Goal: Task Accomplishment & Management: Use online tool/utility

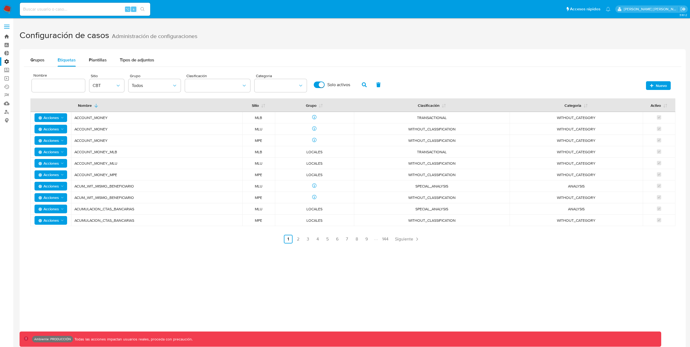
click at [9, 36] on link "Bandeja" at bounding box center [32, 36] width 65 height 8
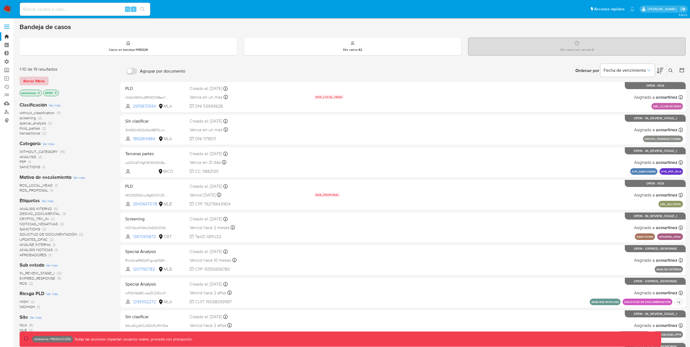
click at [43, 78] on span "Borrar filtros" at bounding box center [33, 81] width 21 height 8
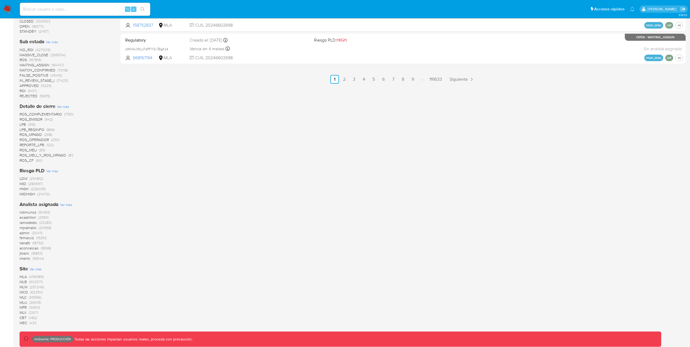
scroll to position [370, 0]
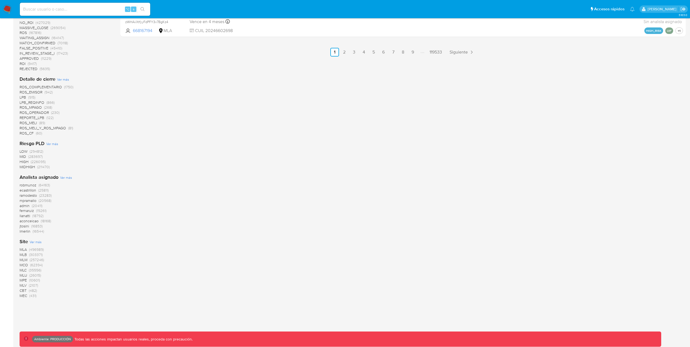
click at [24, 290] on span "CBT" at bounding box center [23, 290] width 7 height 5
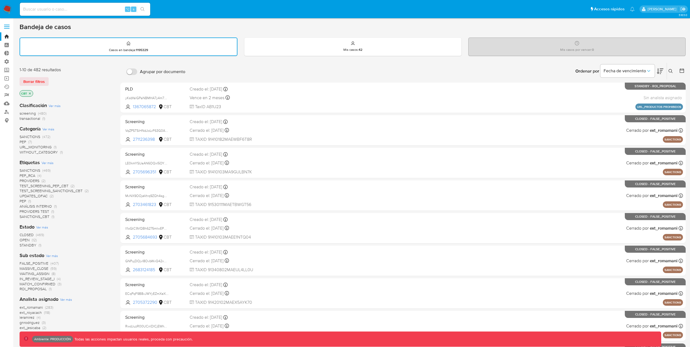
click at [8, 94] on link "Reportes" at bounding box center [32, 95] width 65 height 8
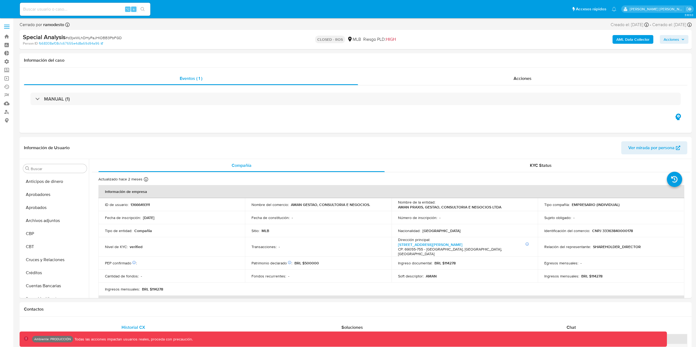
select select "10"
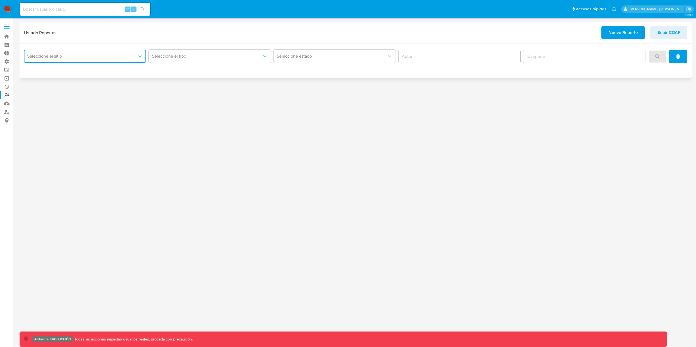
click at [138, 58] on icon "site_id" at bounding box center [139, 56] width 5 height 5
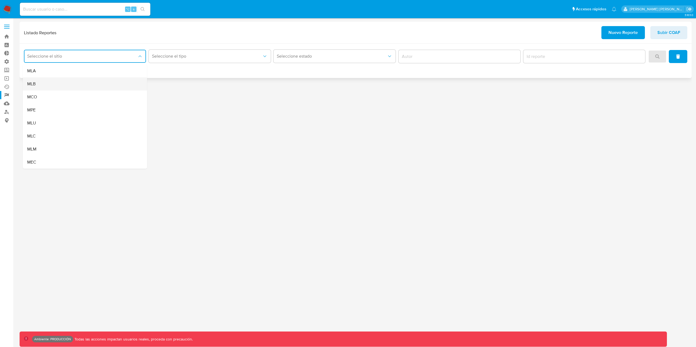
click at [59, 86] on div "MLB" at bounding box center [83, 83] width 112 height 13
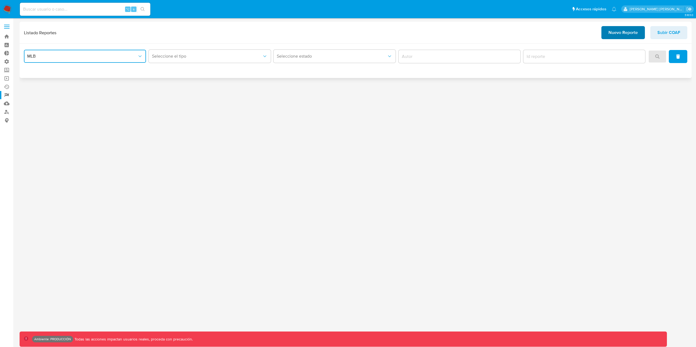
click at [636, 33] on span "Nuevo Reporte" at bounding box center [622, 33] width 29 height 12
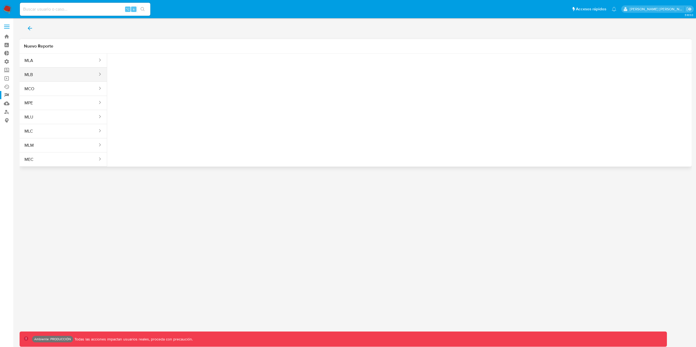
click at [33, 73] on button "MLB" at bounding box center [59, 74] width 79 height 13
click at [134, 65] on span "Seleccione una opcion" at bounding box center [139, 67] width 48 height 5
click at [135, 95] on div "COAF" at bounding box center [140, 95] width 50 height 13
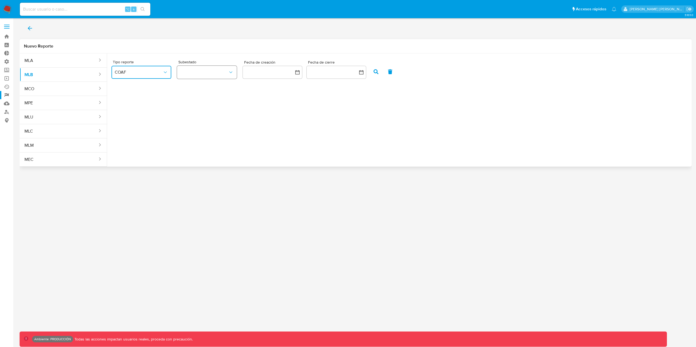
click at [212, 74] on button "button" at bounding box center [207, 72] width 60 height 13
click at [209, 90] on div "ROS" at bounding box center [204, 86] width 48 height 13
click at [375, 72] on icon "button" at bounding box center [375, 71] width 5 height 5
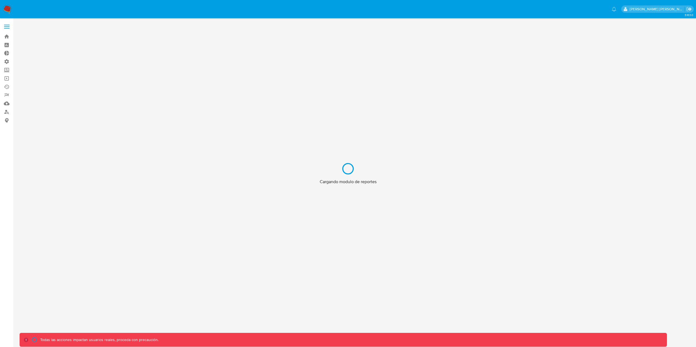
click at [226, 174] on div "Cargando modulo de reportes" at bounding box center [348, 173] width 696 height 347
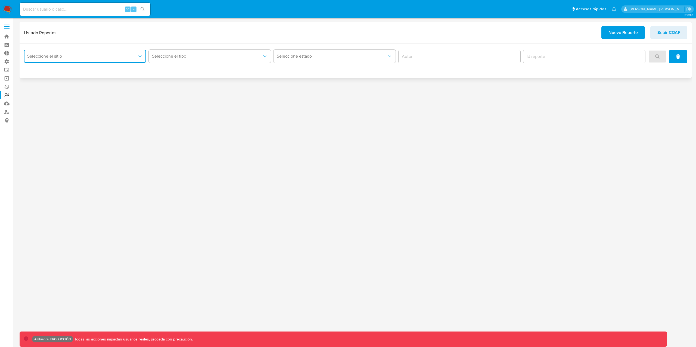
click at [91, 59] on button "Seleccione el sitio" at bounding box center [85, 56] width 122 height 13
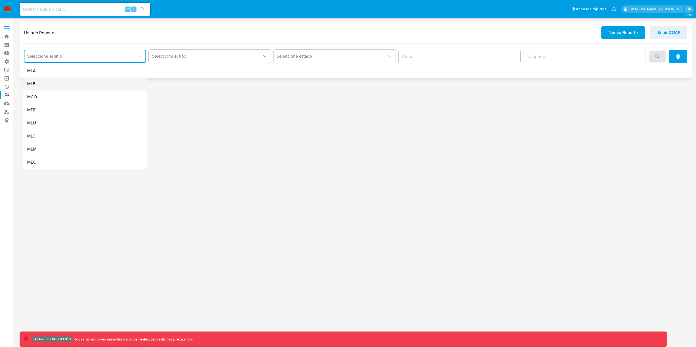
click at [66, 82] on div "MLB" at bounding box center [83, 83] width 112 height 13
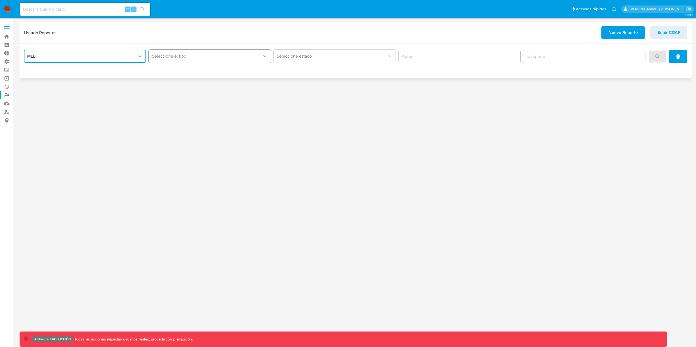
click at [216, 57] on span "Seleccione el tipo" at bounding box center [207, 56] width 110 height 5
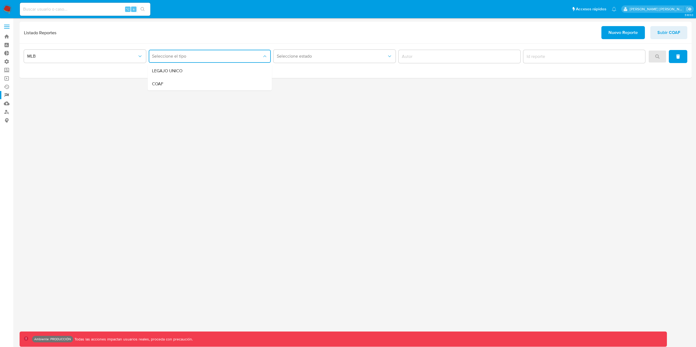
click at [462, 170] on div "3.163.0 Ambiente: PRODUCCIÓN Todas las acciones impactan usuarios reales, proce…" at bounding box center [356, 183] width 672 height 322
click at [267, 58] on icon "report-type" at bounding box center [264, 56] width 5 height 5
click at [211, 87] on div "COAF" at bounding box center [208, 83] width 112 height 13
click at [661, 57] on button "search" at bounding box center [657, 56] width 18 height 13
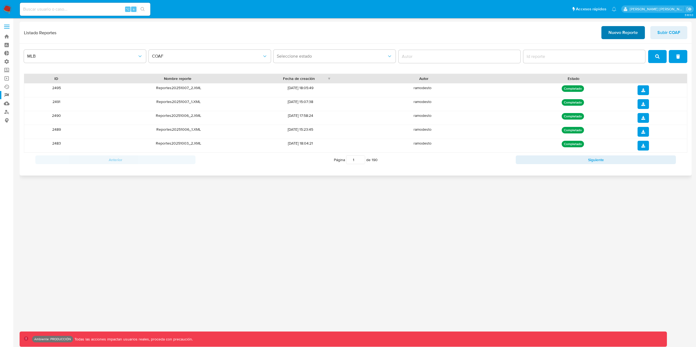
click at [613, 33] on span "Nuevo Reporte" at bounding box center [622, 33] width 29 height 12
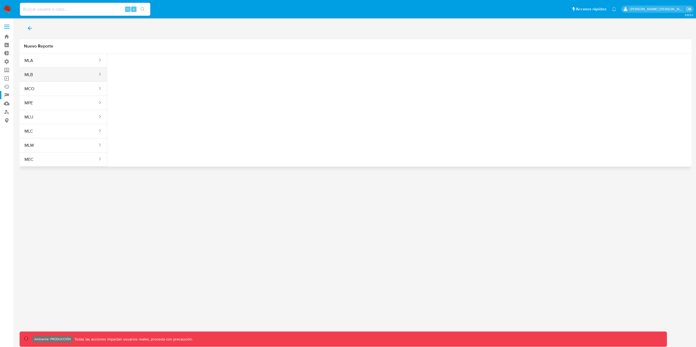
click at [85, 77] on button "MLB" at bounding box center [59, 74] width 79 height 13
click at [130, 64] on button "Seleccione una opcion" at bounding box center [141, 67] width 60 height 13
click at [141, 96] on div "COAF" at bounding box center [140, 95] width 50 height 13
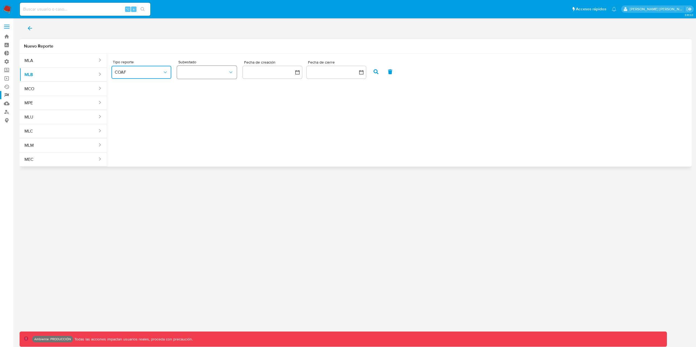
click at [202, 74] on button "button" at bounding box center [207, 72] width 60 height 13
click at [295, 97] on div "Tipo reporte COAF Subestado Fecha de creación Fecha de cierre" at bounding box center [399, 108] width 584 height 109
click at [374, 74] on icon "button" at bounding box center [375, 71] width 5 height 5
